Goal: Task Accomplishment & Management: Complete application form

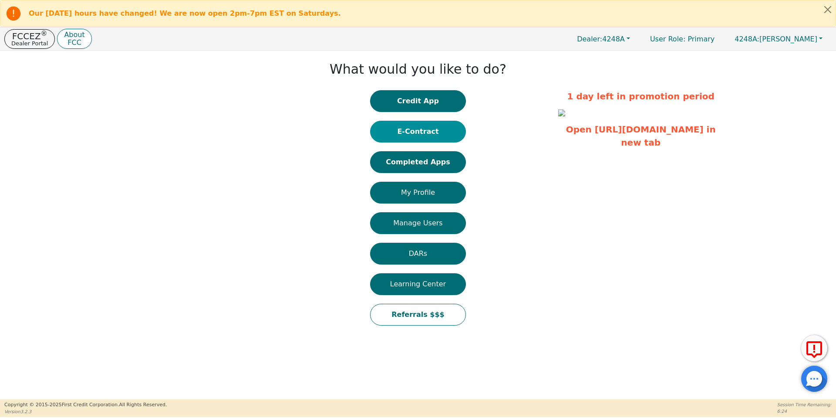
click at [436, 135] on button "E-Contract" at bounding box center [418, 132] width 96 height 22
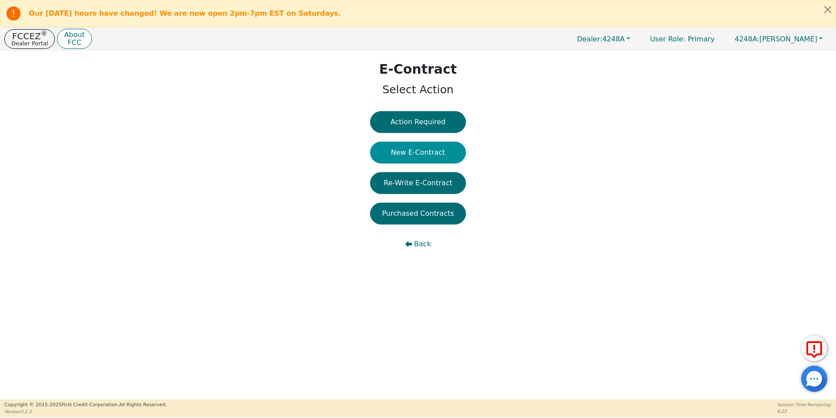
click at [410, 155] on button "New E-Contract" at bounding box center [418, 152] width 96 height 22
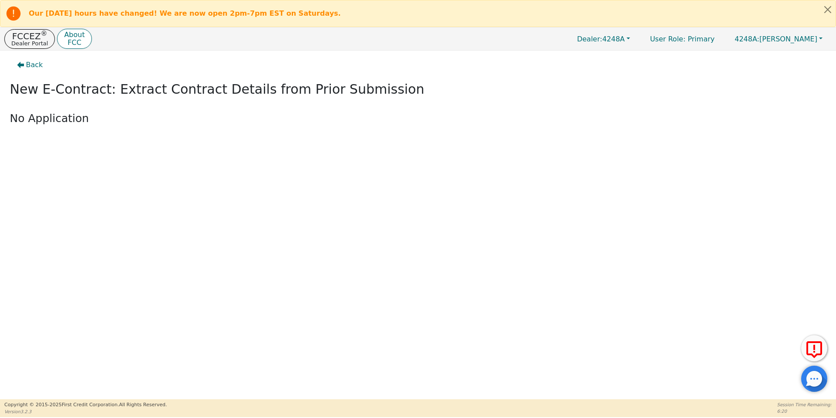
click at [37, 49] on div "FCCEZ ® Dealer Portal About FCC Dealer: 4248A User Role : Primary 4248A: Ivonne…" at bounding box center [418, 38] width 836 height 23
click at [25, 41] on p "Dealer Portal" at bounding box center [29, 43] width 37 height 6
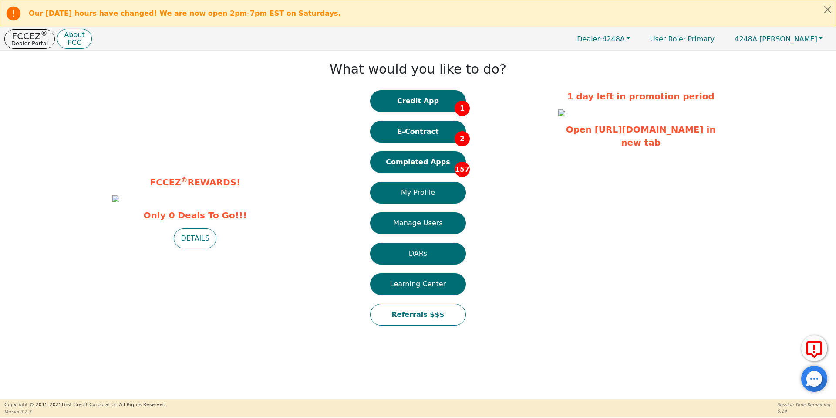
click at [450, 178] on div "Credit App 1 E-Contract 2 Completed Apps 157 My Profile Manage Users DARs Learn…" at bounding box center [418, 212] width 96 height 244
click at [432, 167] on button "Completed Apps 157" at bounding box center [418, 162] width 96 height 22
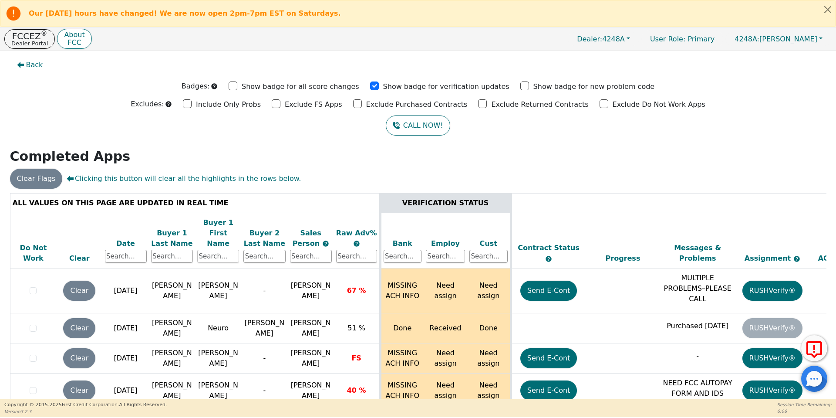
click at [212, 249] on input "text" at bounding box center [218, 255] width 42 height 13
type input "hector"
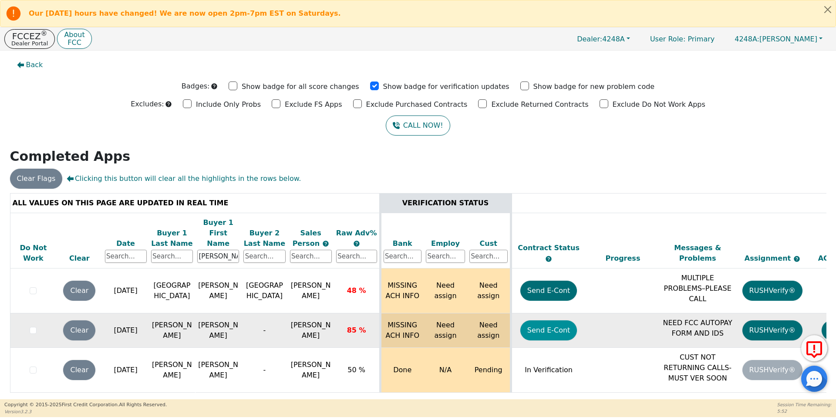
click at [546, 323] on button "Send E-Cont" at bounding box center [548, 330] width 57 height 20
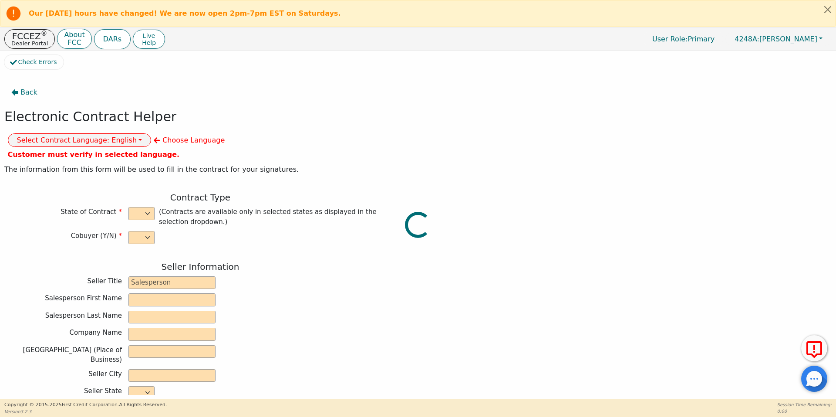
select select "n"
type input "owner"
type input "Ivonne"
type input "Madrid"
type input "AQUA REMACH LLC"
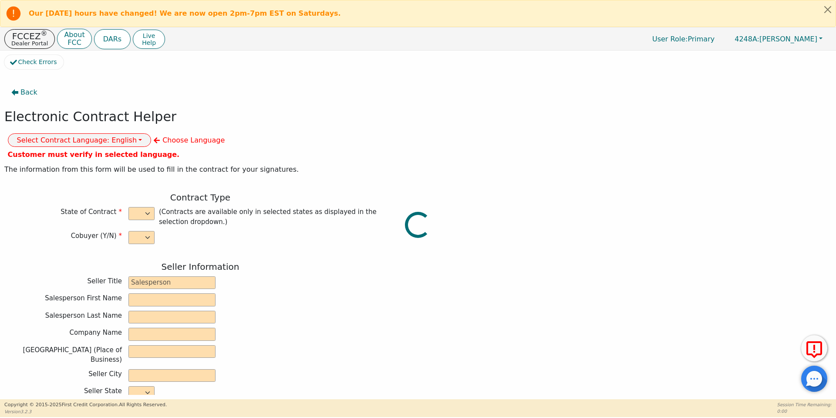
type input "13746 OFFICE PARK DR"
type input "HOUSTON"
select select "TX"
type input "77070"
type input "Hector"
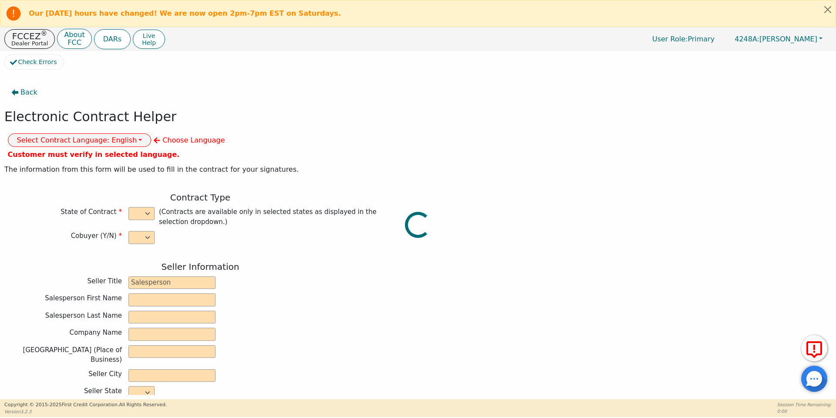
type input "Sanchez"
type input "hectormartin50915@gmail.com"
type input "4025 Crockett ave"
type input "Cameron"
select select "TX"
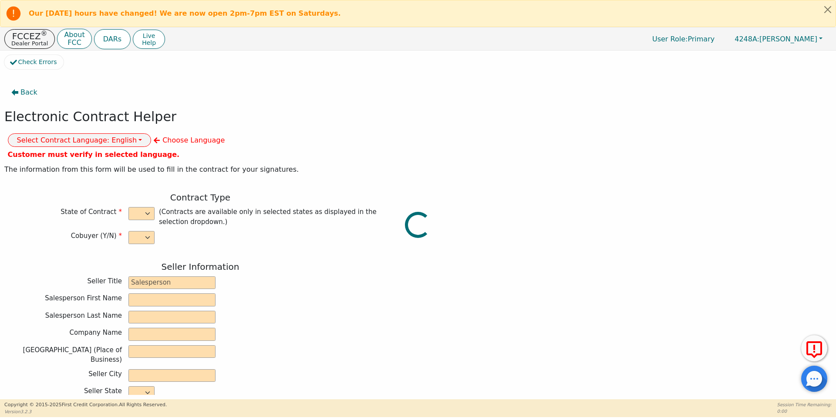
type input "76520"
type input "2025-09-30"
type input "17.99"
type input "2025-10-18"
type input "60"
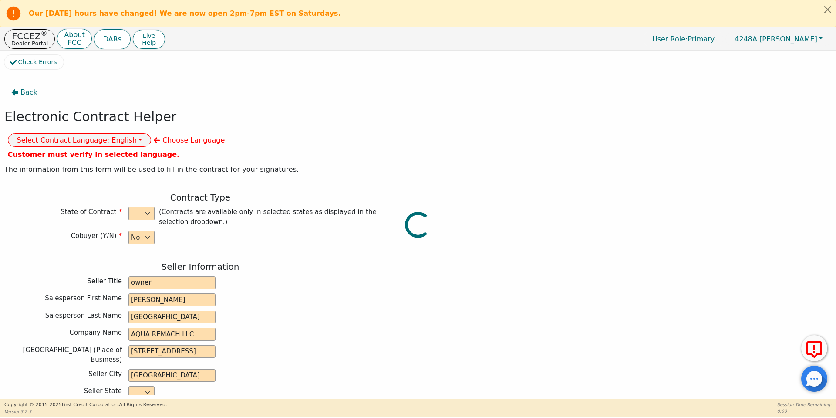
type input "0"
type input "8990.00"
type input "0.00"
type input "8990.00"
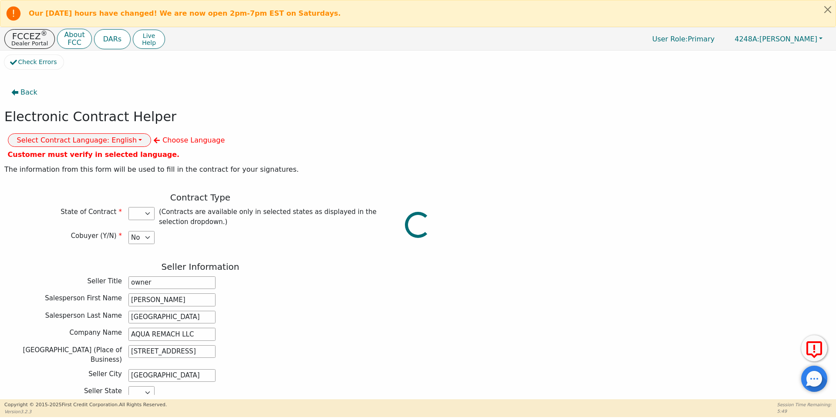
select select "TX"
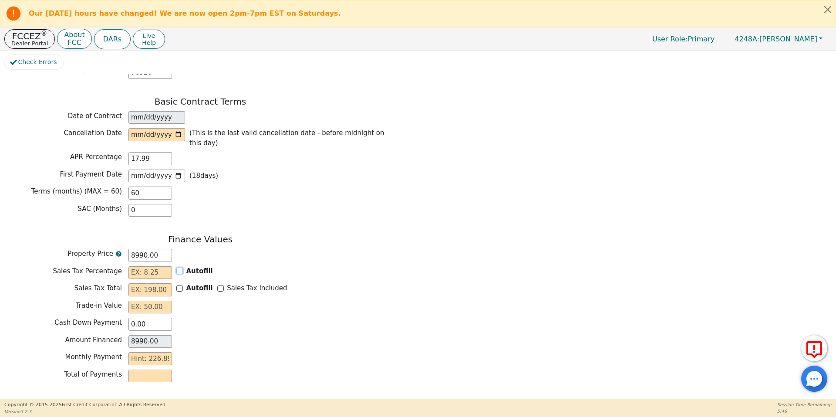
click at [178, 267] on input "Autofill" at bounding box center [179, 270] width 7 height 7
checkbox input "true"
type input "0.00"
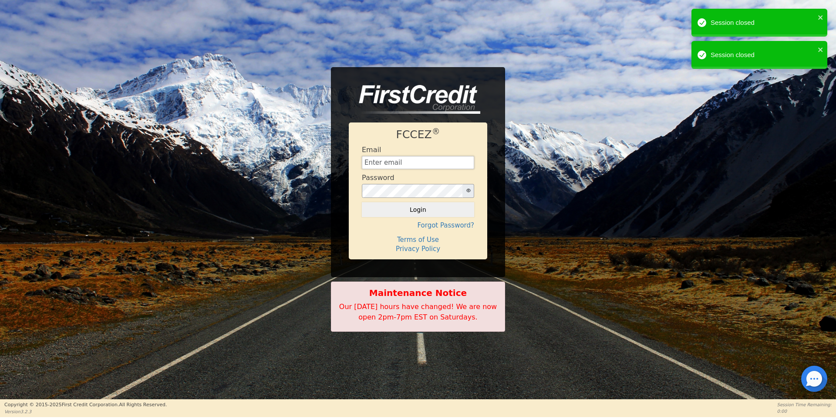
type input "aquaremachtlc@gmail.com"
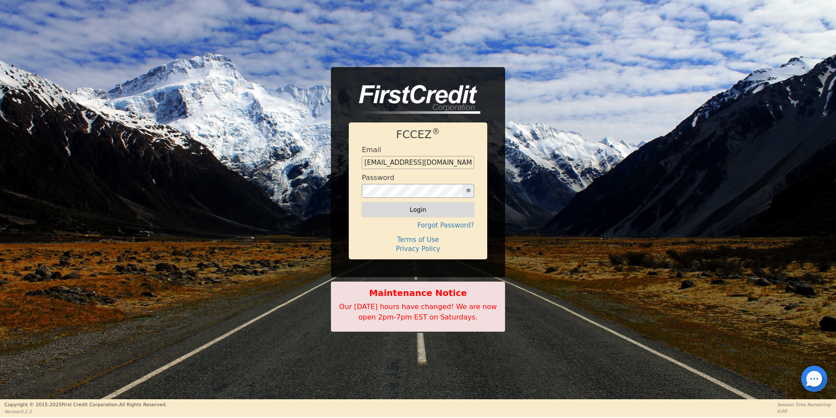
click at [424, 215] on button "Login" at bounding box center [418, 209] width 112 height 15
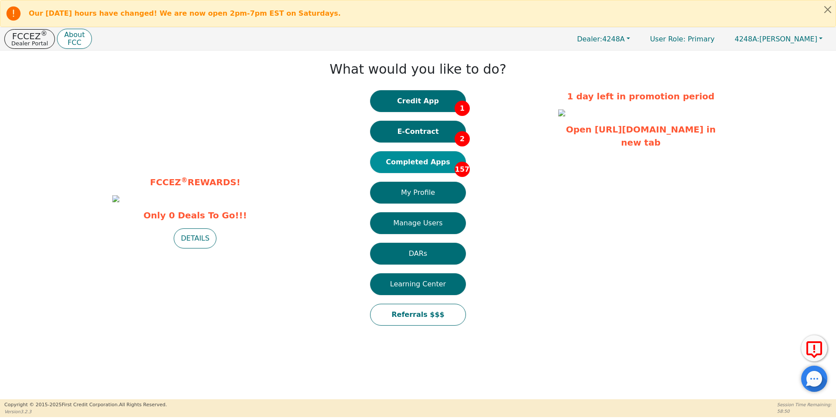
click at [431, 168] on button "Completed Apps 157" at bounding box center [418, 162] width 96 height 22
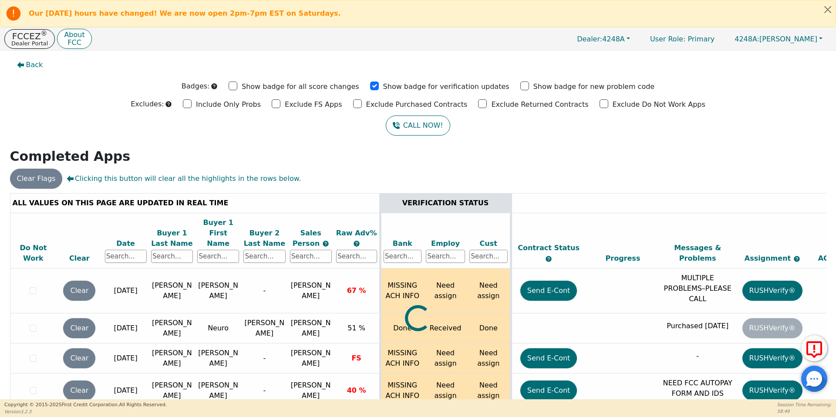
click at [179, 255] on th "Buyer 1 Last Name" at bounding box center [172, 240] width 46 height 56
click at [172, 249] on input "text" at bounding box center [172, 255] width 42 height 13
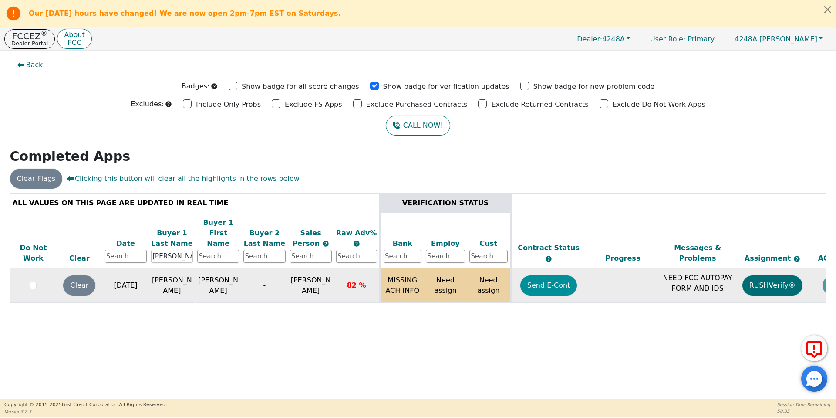
type input "diaz"
click at [532, 276] on button "Send E-Cont" at bounding box center [548, 285] width 57 height 20
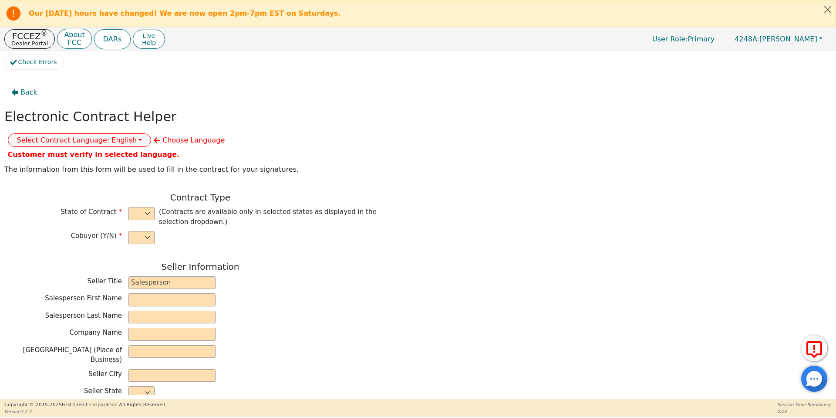
select select "n"
type input "owner"
type input "Ivonne"
type input "Madrid"
type input "AQUA REMACH LLC"
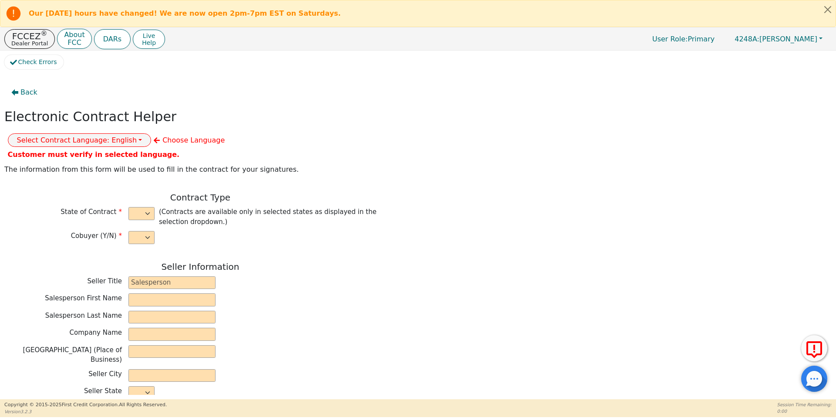
type input "13746 OFFICE PARK DR"
type input "HOUSTON"
select select "TX"
type input "77070"
type input "Adan"
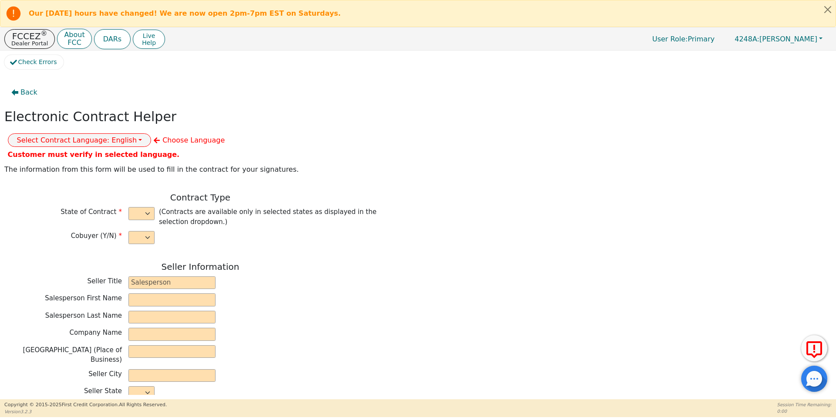
type input "Diaz"
type input "adan179@icloud.com"
type input "16304 summit oaks dr"
type input "conroe"
select select "TX"
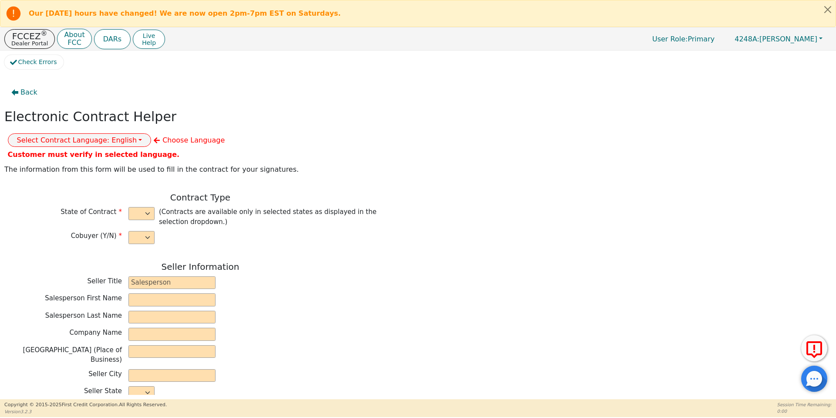
type input "77303"
type input "2025-09-30"
type input "17.99"
type input "2025-10-24"
type input "60"
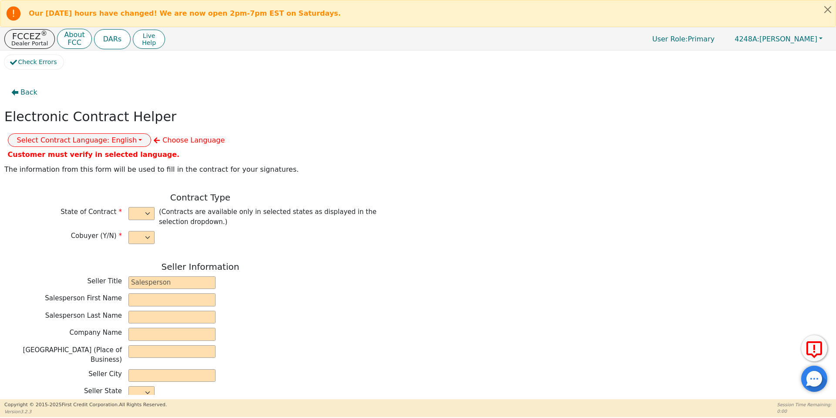
type input "0"
type input "8500.00"
type input "0.00"
type input "8500.00"
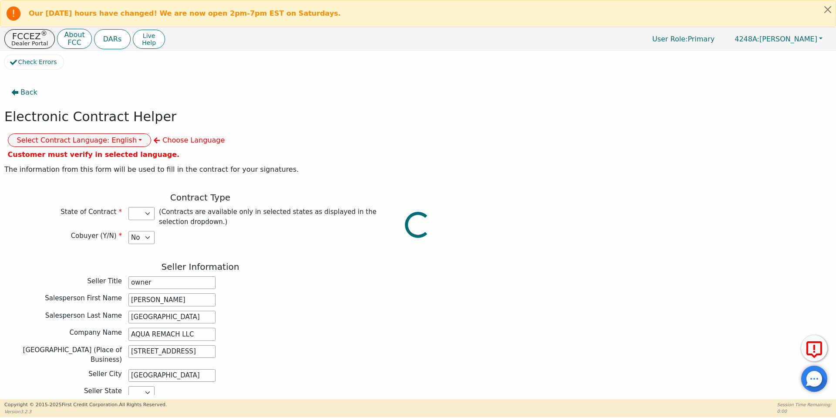
select select "TX"
click at [152, 133] on button "Select Contract Language: English" at bounding box center [80, 139] width 144 height 13
click at [77, 164] on link "Spanish" at bounding box center [42, 170] width 69 height 12
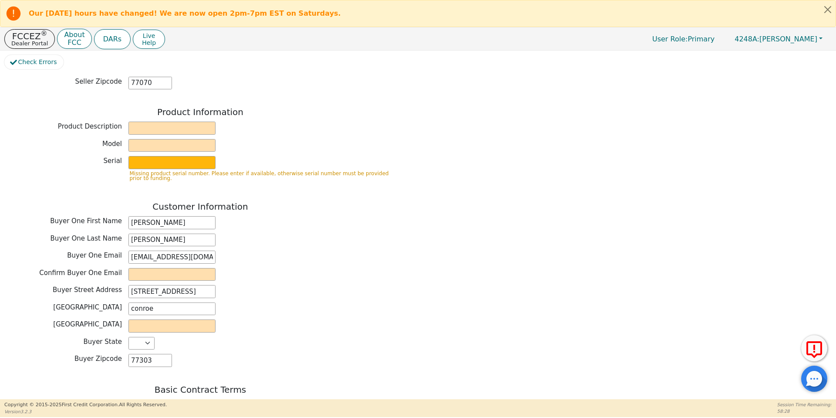
scroll to position [329, 0]
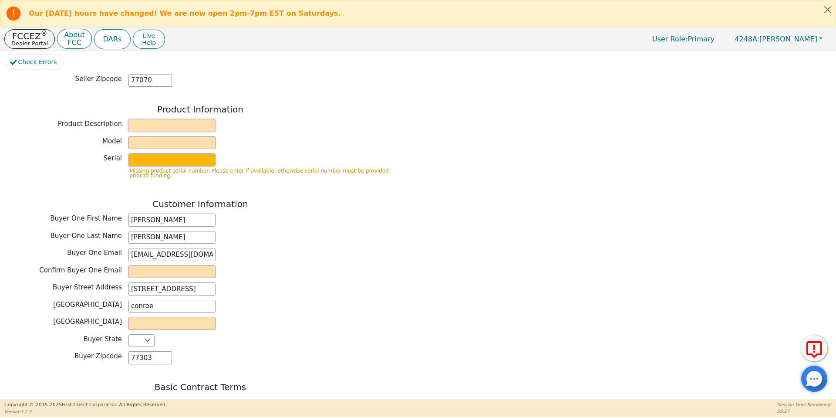
click at [157, 119] on input "text" at bounding box center [171, 125] width 87 height 13
type input "WATER SYSTEMS"
click at [172, 136] on input "text" at bounding box center [171, 142] width 87 height 13
type input "whole house"
click at [172, 153] on input "text" at bounding box center [171, 159] width 87 height 13
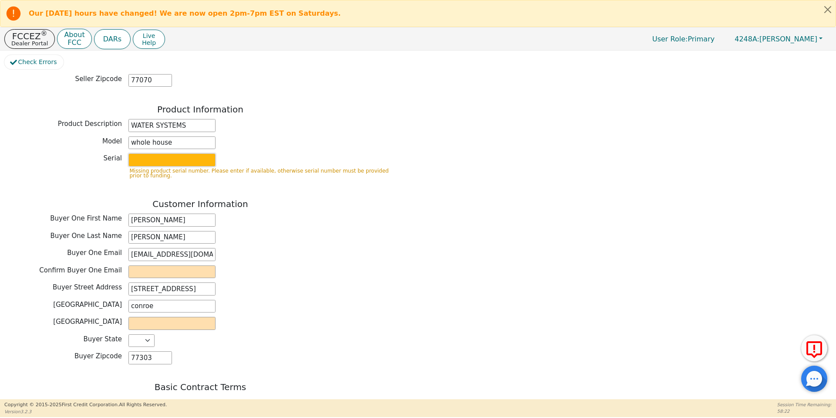
type input "S2156437"
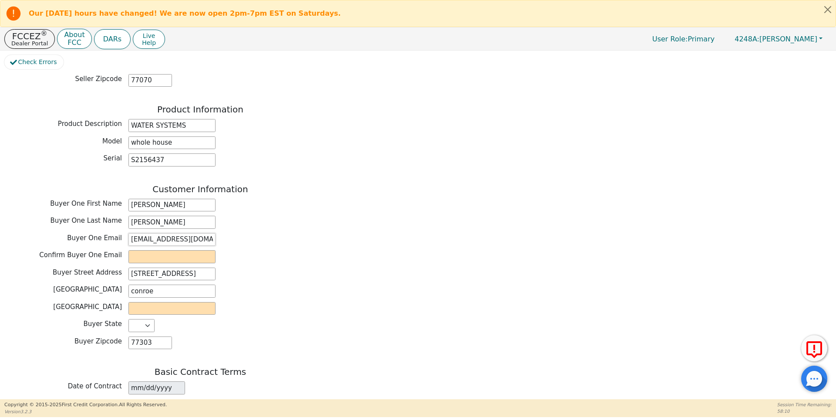
click at [146, 233] on input "adan179@icloud.com" at bounding box center [171, 239] width 87 height 13
click at [152, 233] on input "adan0179@icloud.com" at bounding box center [171, 239] width 87 height 13
type input "adan0179@icloud.com"
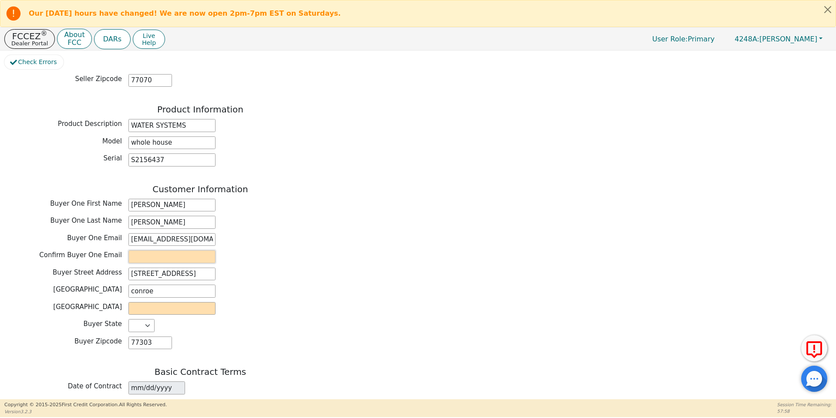
paste input "adan0179@icloud.com"
type input "adan0179@icloud.com"
click at [162, 302] on input "text" at bounding box center [171, 308] width 87 height 13
type input "Conroe"
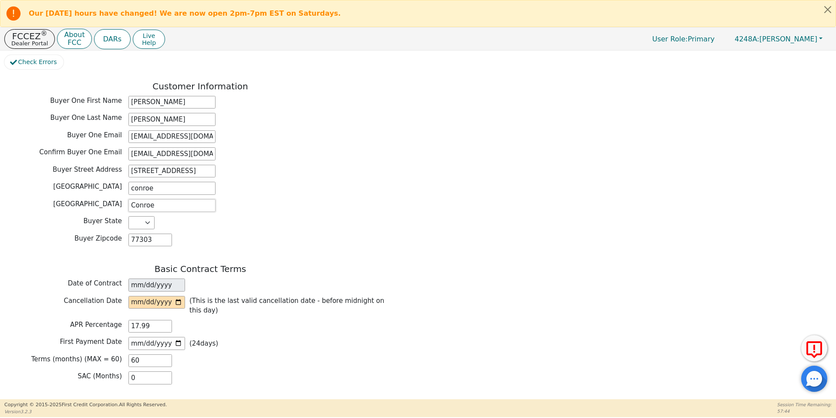
scroll to position [424, 0]
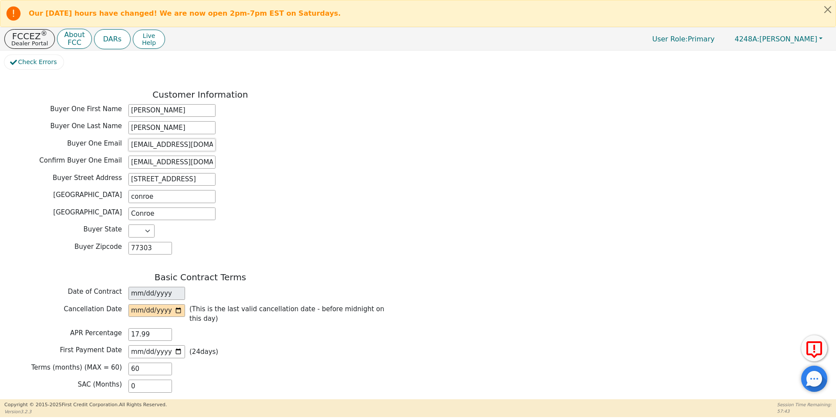
click at [155, 138] on input "adan0179@icloud.com" at bounding box center [171, 144] width 87 height 13
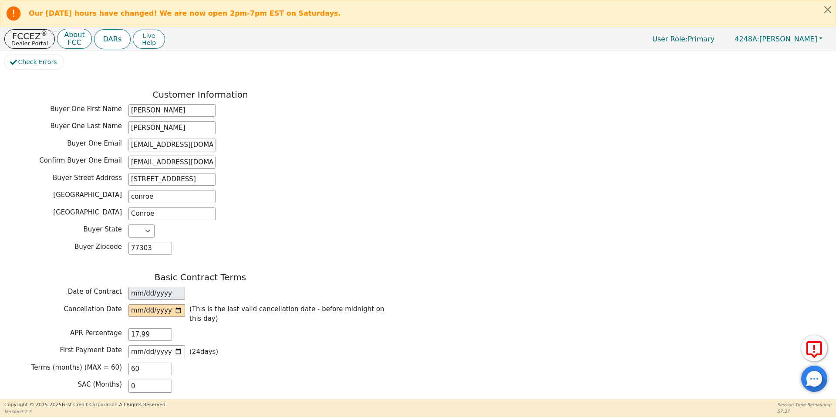
click at [171, 138] on input "adan0179@icloud.com" at bounding box center [171, 144] width 87 height 13
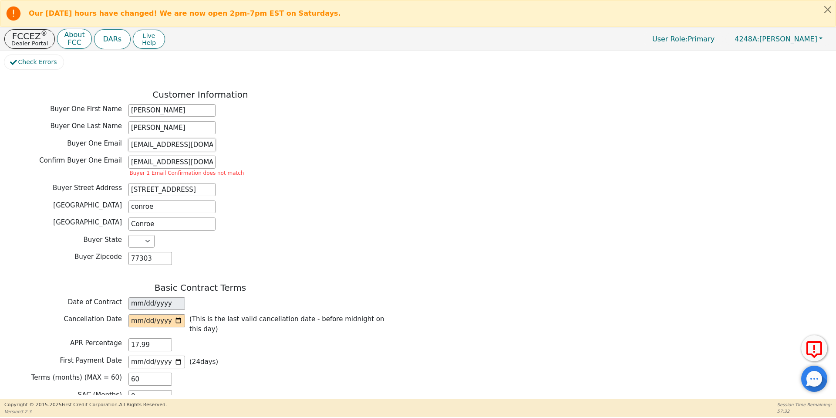
type input "adandiaz79@gmail.com"
click at [466, 77] on div "Back Electronic Contract Helper Select Contract Language: Español English Spani…" at bounding box center [417, 234] width 827 height 321
click at [169, 155] on input "adan0179@icloud.com" at bounding box center [171, 161] width 87 height 13
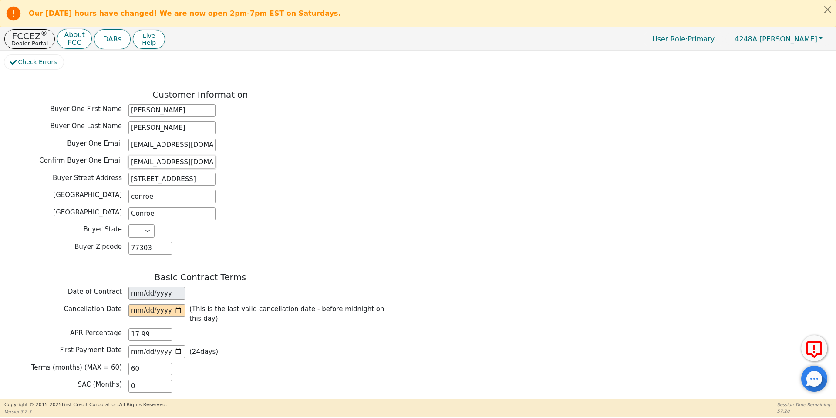
type input "adandiaz79@gmail.com"
click at [228, 173] on div "Buyer Street Address 16304 summit oaks dr" at bounding box center [200, 179] width 392 height 13
click at [177, 304] on input "date" at bounding box center [156, 310] width 57 height 13
type input "2025-10-03"
click at [238, 345] on div "First Payment Date 2025-10-24 ( 24 days)" at bounding box center [200, 351] width 392 height 13
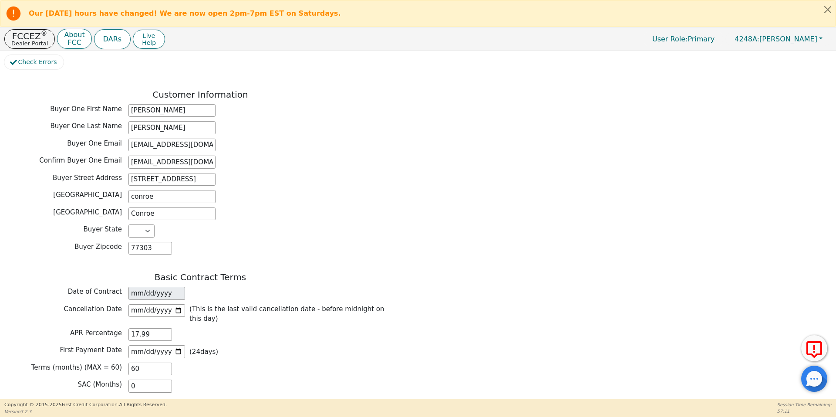
scroll to position [600, 0]
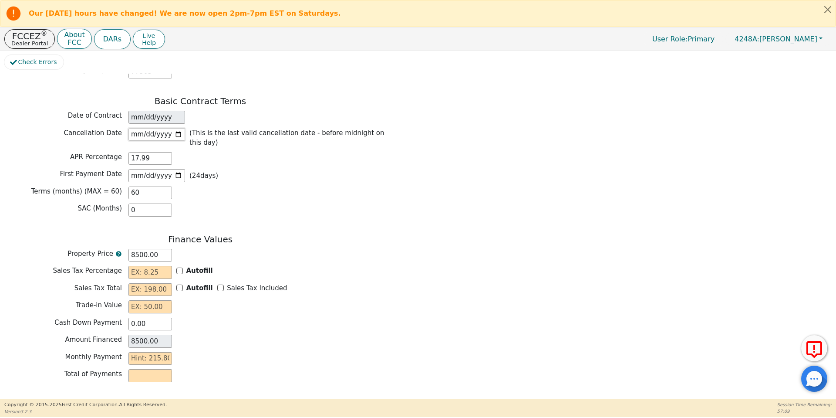
click at [181, 128] on input "2025-10-03" at bounding box center [156, 134] width 57 height 13
click at [290, 171] on div "Basic Contract Terms Date of Contract 2025-09-30 Cancellation Date 2025-10-03 (…" at bounding box center [200, 158] width 392 height 125
click at [180, 267] on input "Autofill" at bounding box center [179, 270] width 7 height 7
checkbox input "true"
type input "0.00"
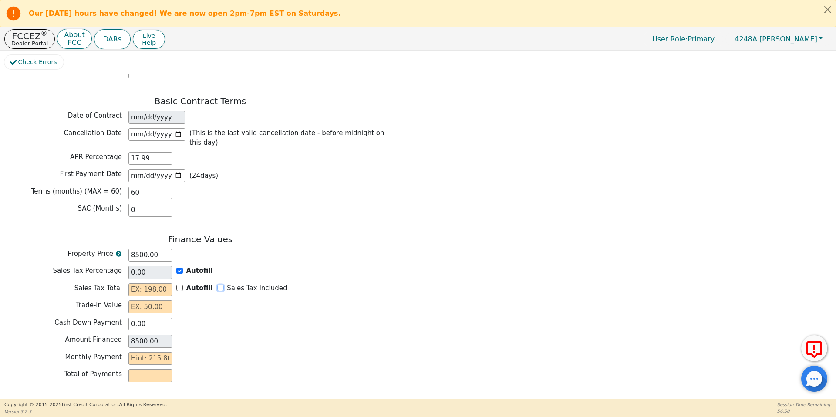
click at [218, 284] on input "Sales Tax Included" at bounding box center [220, 287] width 7 height 7
checkbox input "true"
type input "0.00"
click at [145, 300] on input "text" at bounding box center [150, 306] width 44 height 13
type input "0.00"
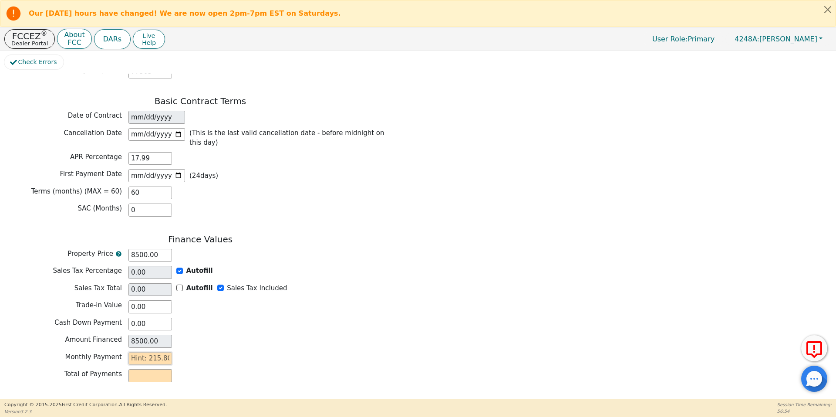
click at [167, 352] on input "text" at bounding box center [150, 358] width 44 height 13
type input "2"
type input "120.00"
type input "21"
type input "1260.00"
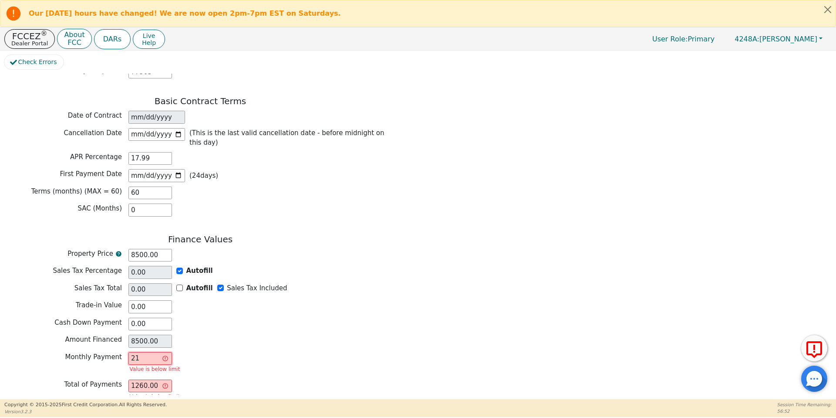
type input "215"
type input "12900.00"
type input "215.8"
type input "12948.00"
type input "215.80"
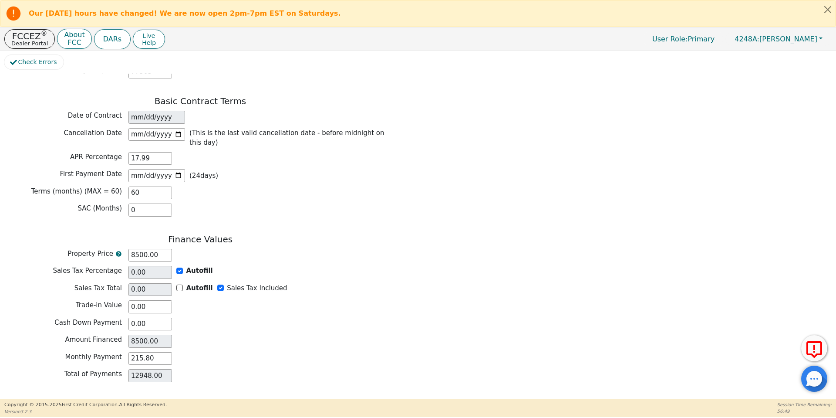
click at [54, 399] on button "Review & Begin Contract" at bounding box center [54, 409] width 101 height 20
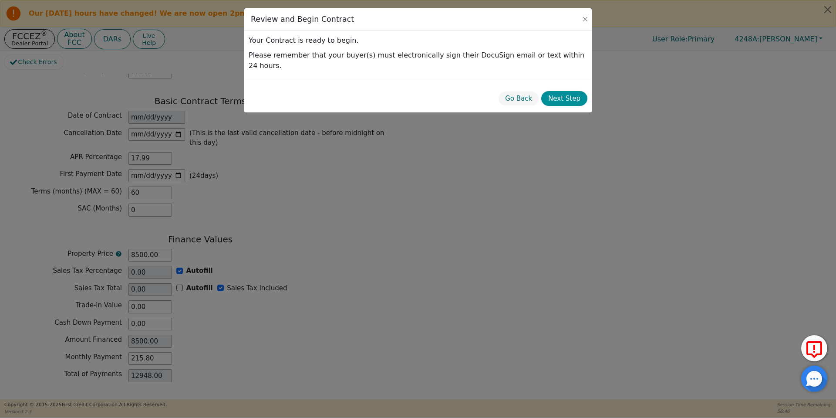
click at [580, 91] on button "Next Step" at bounding box center [564, 98] width 46 height 15
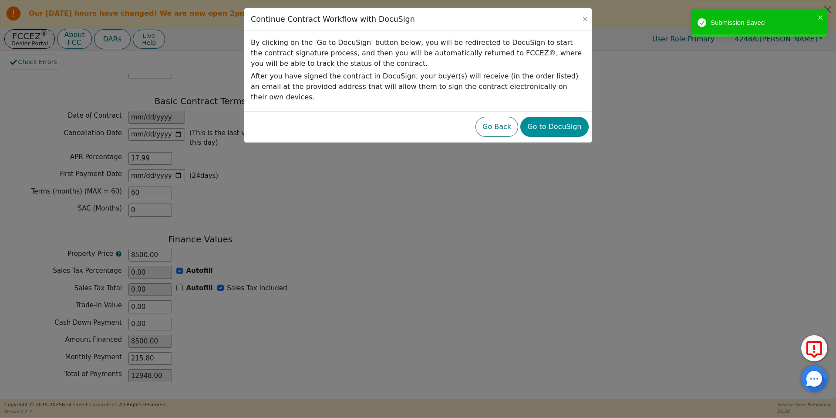
click at [572, 122] on button "Go to DocuSign" at bounding box center [554, 127] width 68 height 20
